Goal: Obtain resource: Obtain resource

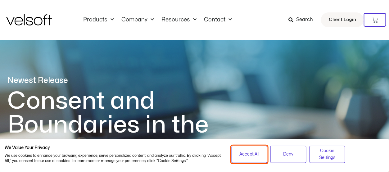
click at [254, 152] on span "Accept All" at bounding box center [250, 154] width 20 height 7
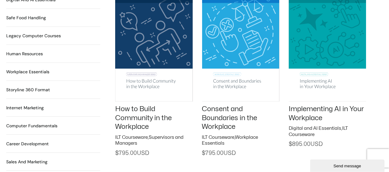
scroll to position [513, 0]
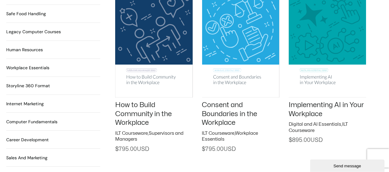
click at [151, 39] on img at bounding box center [153, 43] width 77 height 110
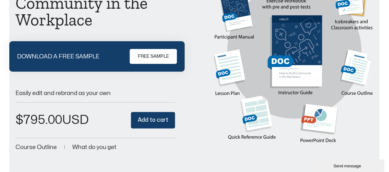
scroll to position [85, 0]
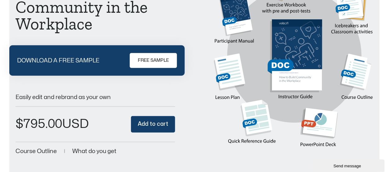
click at [152, 63] on span "FREE SAMPLE" at bounding box center [153, 60] width 31 height 7
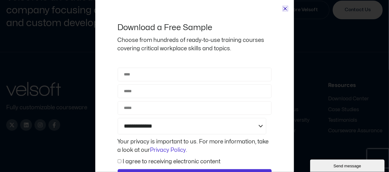
scroll to position [664, 0]
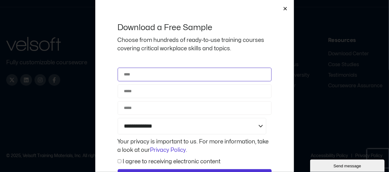
click at [148, 77] on input "Name" at bounding box center [195, 75] width 154 height 14
type input "*********"
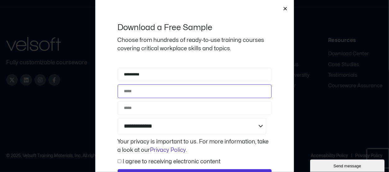
click at [141, 90] on input "Email" at bounding box center [195, 91] width 154 height 14
type input "**********"
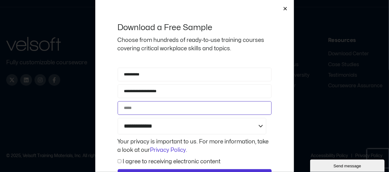
click at [128, 108] on input "Phone" at bounding box center [195, 108] width 154 height 14
type input "**********"
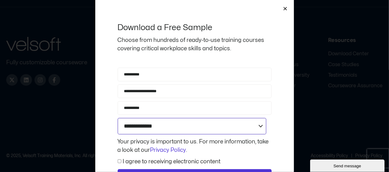
click at [138, 124] on select "**********" at bounding box center [192, 126] width 149 height 16
select select "**********"
click at [118, 118] on select "**********" at bounding box center [192, 126] width 149 height 16
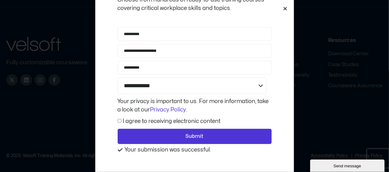
scroll to position [43, 0]
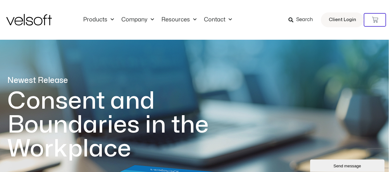
drag, startPoint x: 392, startPoint y: 11, endPoint x: 259, endPoint y: 20, distance: 133.5
click at [259, 20] on div "Products All Products Content ILT Courseware Storyline 360 Courses SCORM Course…" at bounding box center [166, 19] width 197 height 7
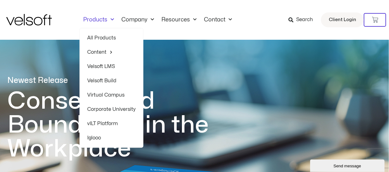
click at [111, 18] on span "Menu" at bounding box center [110, 20] width 7 height 10
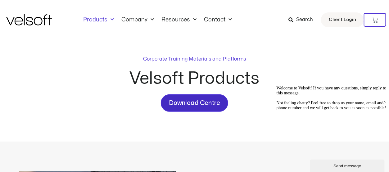
click at [198, 100] on span "Download Centre" at bounding box center [194, 103] width 51 height 10
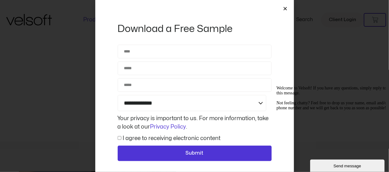
click at [285, 6] on icon "Close" at bounding box center [285, 8] width 5 height 5
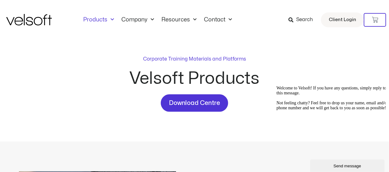
click at [295, 40] on div "Corporate Training Materials and Platforms Velsoft Products Download Centre" at bounding box center [194, 91] width 376 height 102
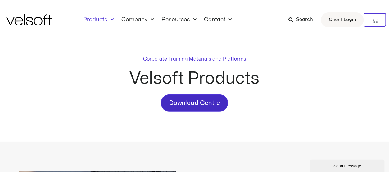
click at [207, 105] on span "Download Centre" at bounding box center [194, 103] width 51 height 10
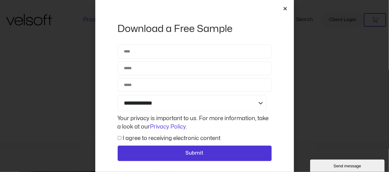
click at [284, 7] on icon "Close" at bounding box center [285, 8] width 5 height 5
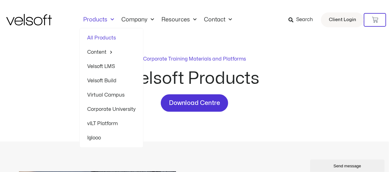
click at [112, 18] on span "Menu" at bounding box center [110, 20] width 7 height 10
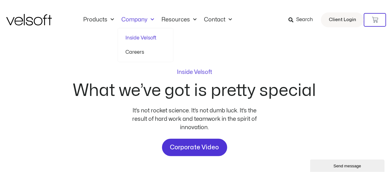
click at [133, 37] on link "Inside Velsoft" at bounding box center [145, 38] width 40 height 14
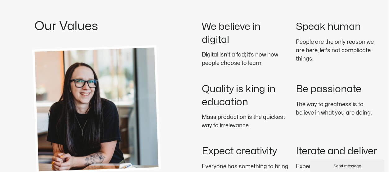
scroll to position [912, 0]
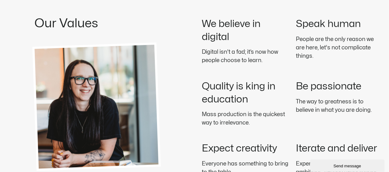
click at [378, 59] on p "People are the only reason we are here, let's not complicate things." at bounding box center [339, 47] width 87 height 25
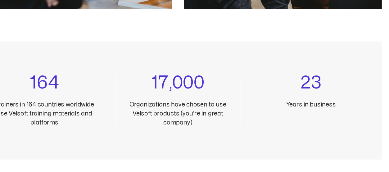
scroll to position [615, 0]
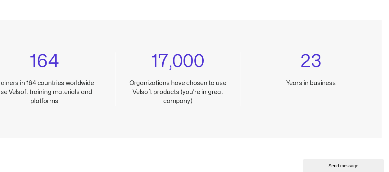
drag, startPoint x: 357, startPoint y: 126, endPoint x: 234, endPoint y: 44, distance: 148.0
click at [234, 44] on div "164 Trainers in 164 countries worldwide use Velsoft training materials and plat…" at bounding box center [195, 85] width 362 height 109
